Goal: Register for event/course

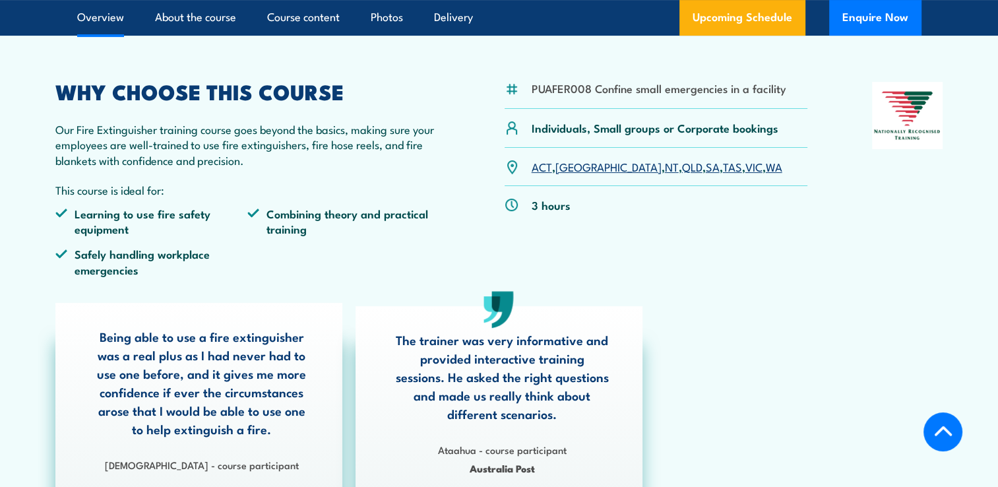
scroll to position [396, 0]
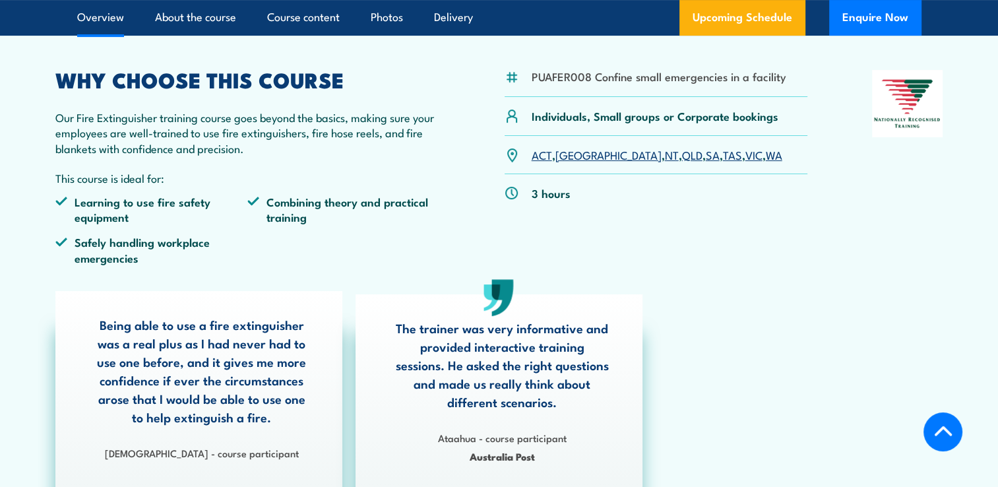
click at [575, 154] on link "[GEOGRAPHIC_DATA]" at bounding box center [609, 154] width 106 height 16
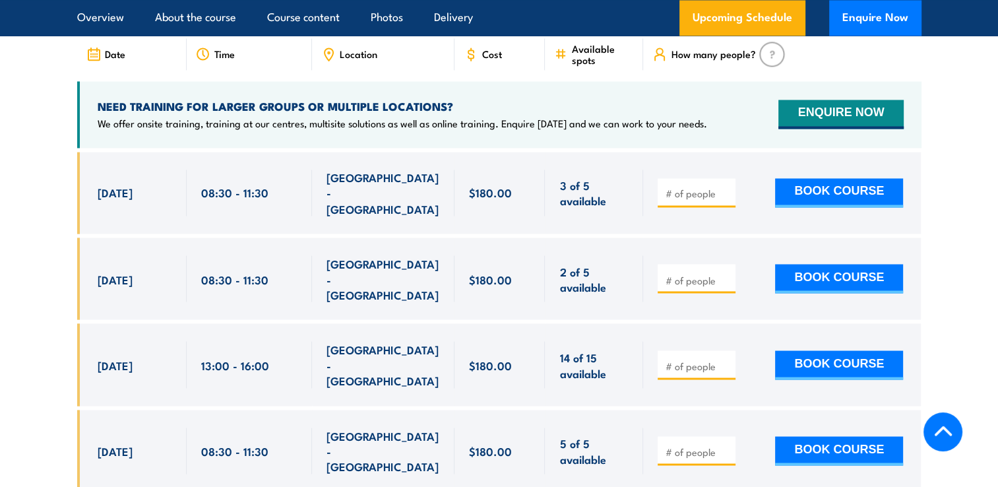
scroll to position [2280, 0]
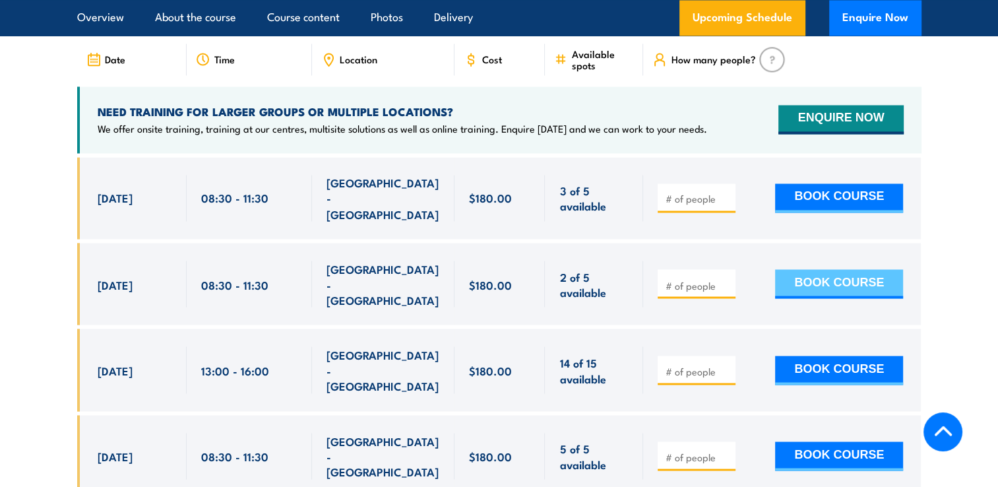
click at [843, 269] on button "BOOK COURSE" at bounding box center [839, 283] width 128 height 29
click at [699, 278] on input "number" at bounding box center [698, 284] width 66 height 13
type input "1"
click at [804, 269] on button "BOOK COURSE" at bounding box center [839, 283] width 128 height 29
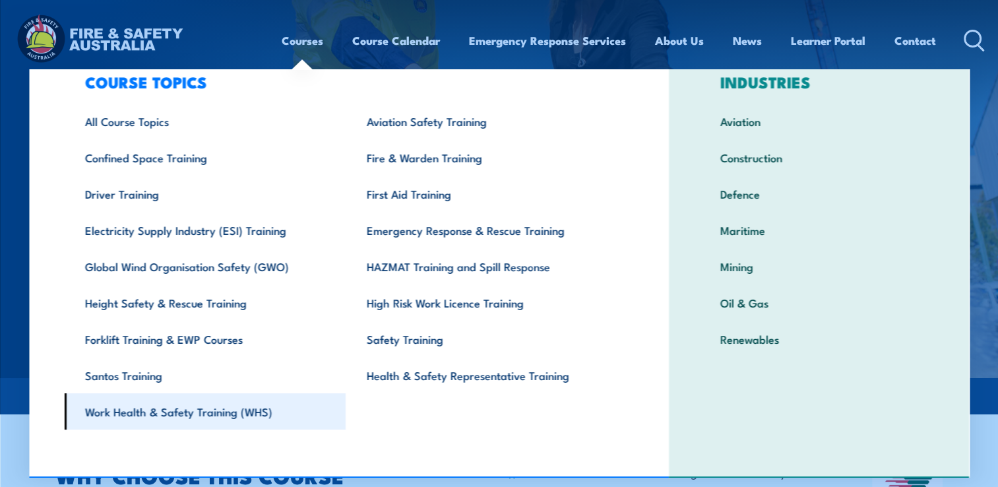
scroll to position [40, 0]
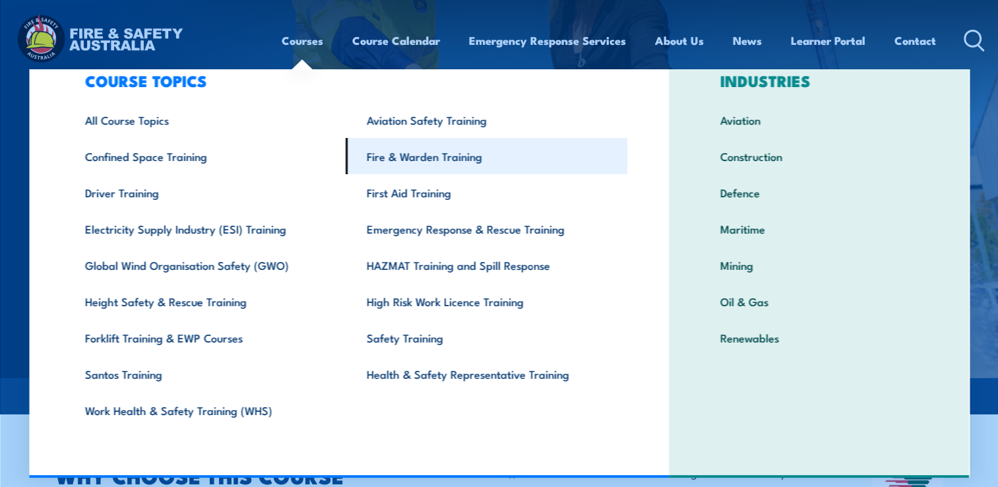
click at [404, 153] on link "Fire & Warden Training" at bounding box center [487, 156] width 282 height 36
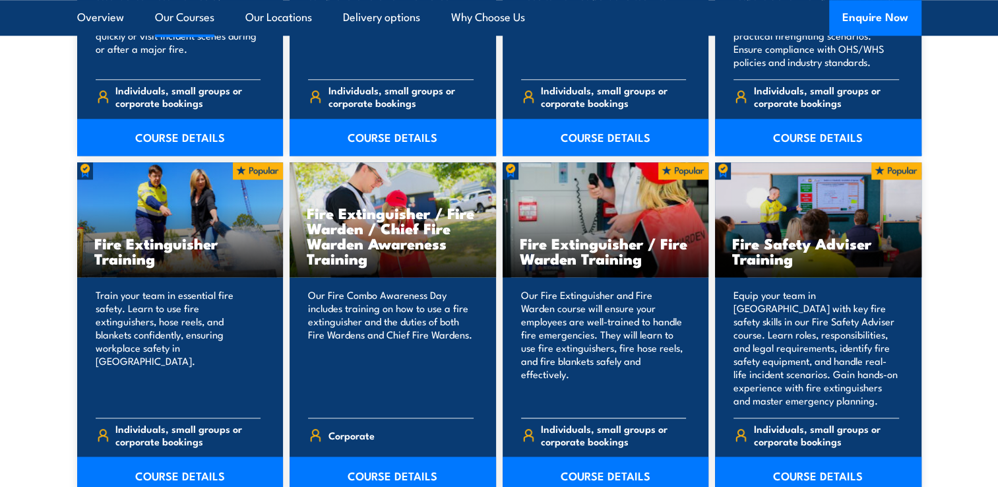
scroll to position [1320, 0]
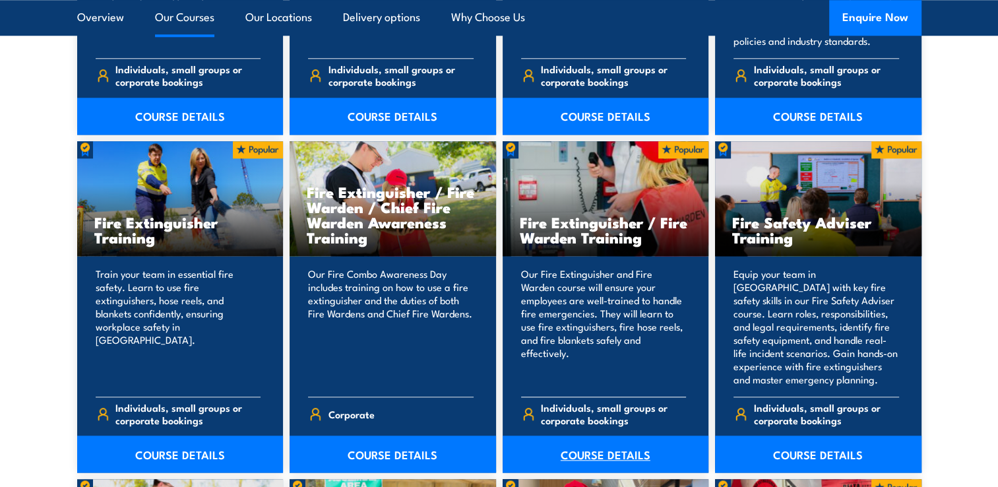
click at [589, 447] on link "COURSE DETAILS" at bounding box center [606, 453] width 207 height 37
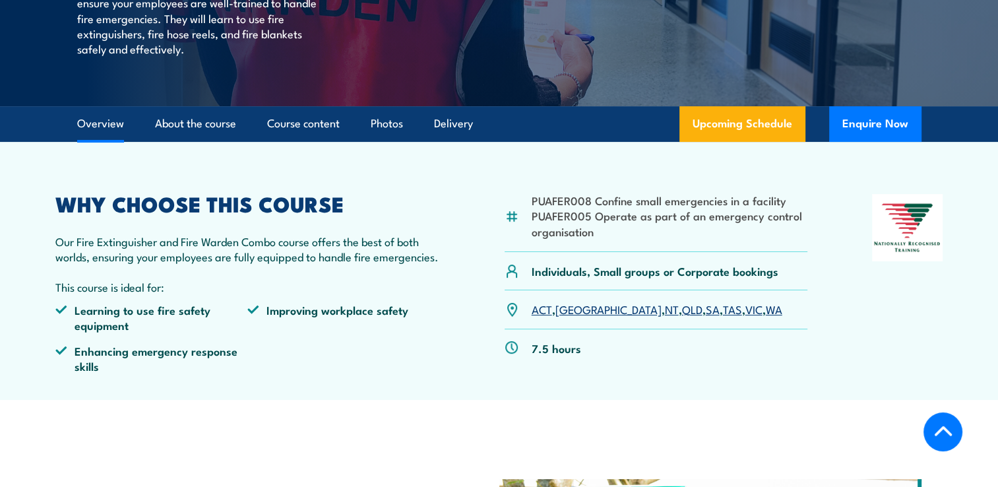
scroll to position [330, 0]
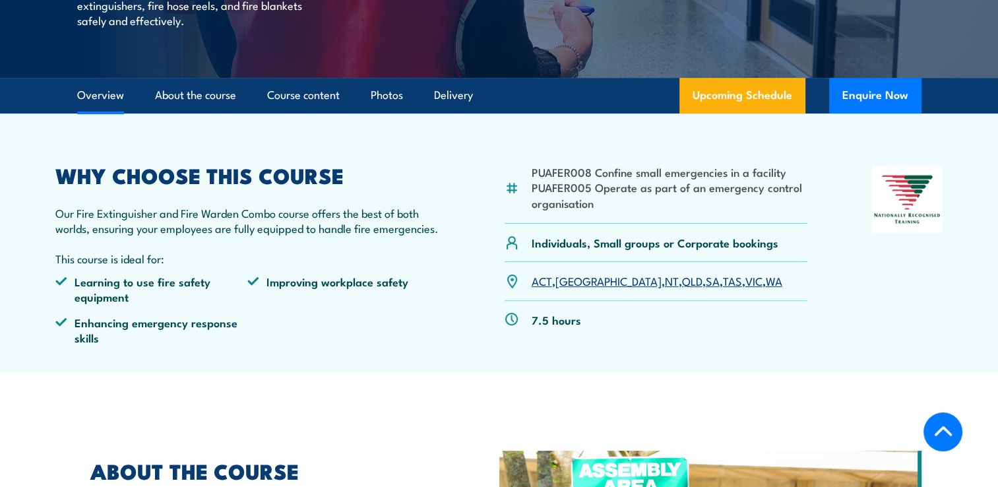
click at [569, 282] on link "[GEOGRAPHIC_DATA]" at bounding box center [609, 281] width 106 height 16
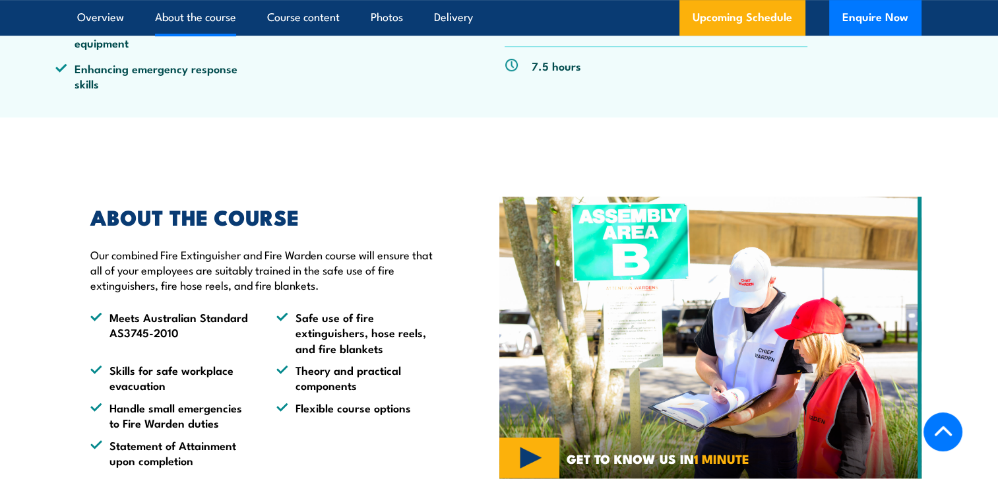
scroll to position [583, 0]
